Goal: Use online tool/utility: Utilize a website feature to perform a specific function

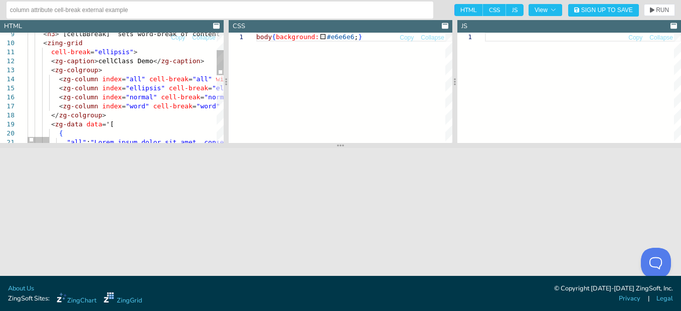
type textarea "cell-break="ellipsis"> <zg-caption>cellClass Demo</zg-caption> <zg-colgroup> <z…"
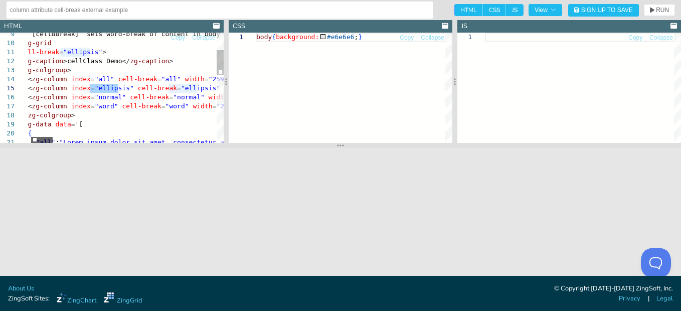
click at [42, 139] on div at bounding box center [42, 140] width 22 height 6
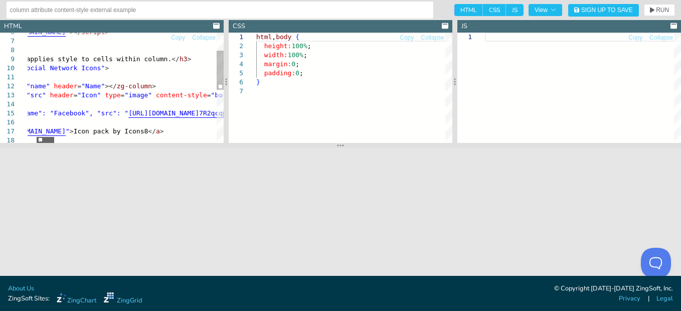
click at [51, 138] on div at bounding box center [46, 140] width 18 height 6
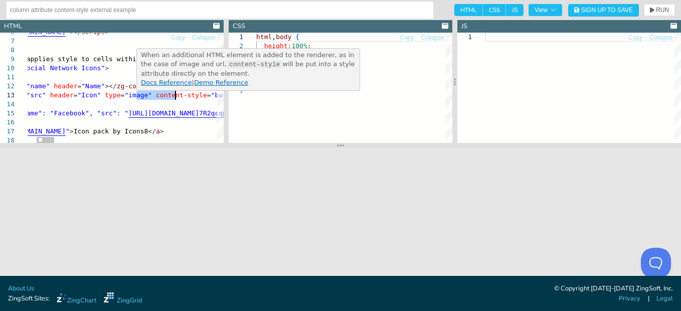
type textarea "<zg-colgroup> <zg-column index="name" header="Name"></zg-column> <zg-column ind…"
drag, startPoint x: 137, startPoint y: 94, endPoint x: 184, endPoint y: 97, distance: 47.3
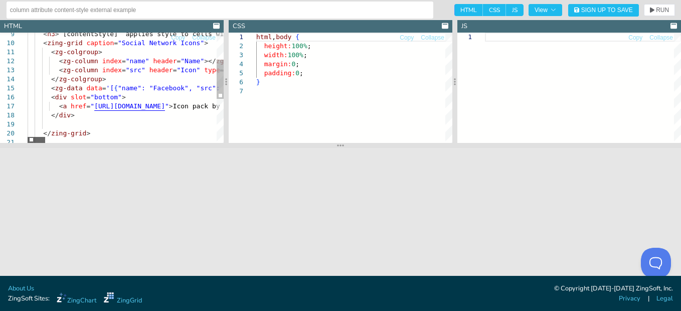
click at [28, 137] on div at bounding box center [37, 140] width 18 height 6
